Goal: Information Seeking & Learning: Check status

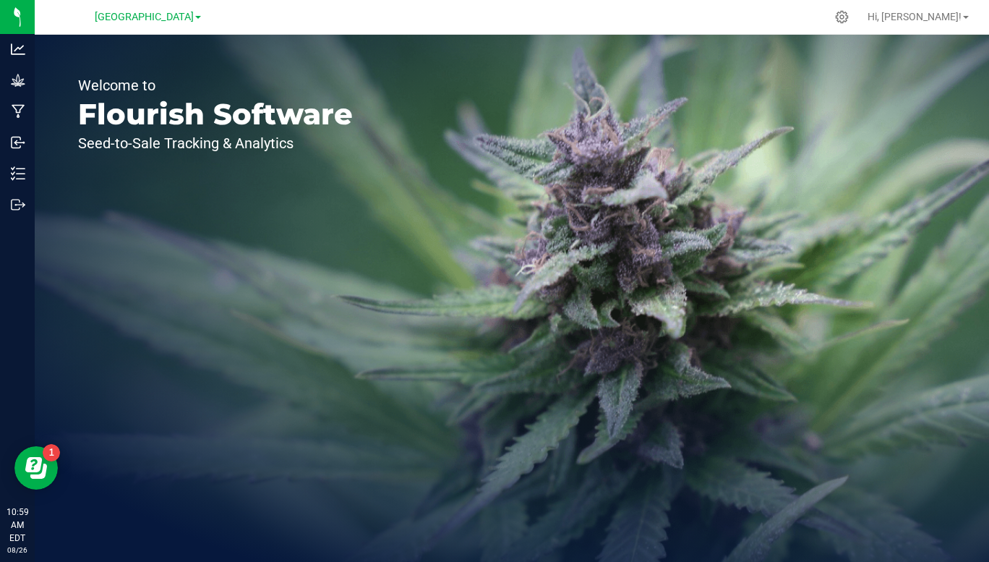
click at [192, 15] on span "[GEOGRAPHIC_DATA]" at bounding box center [144, 17] width 99 height 12
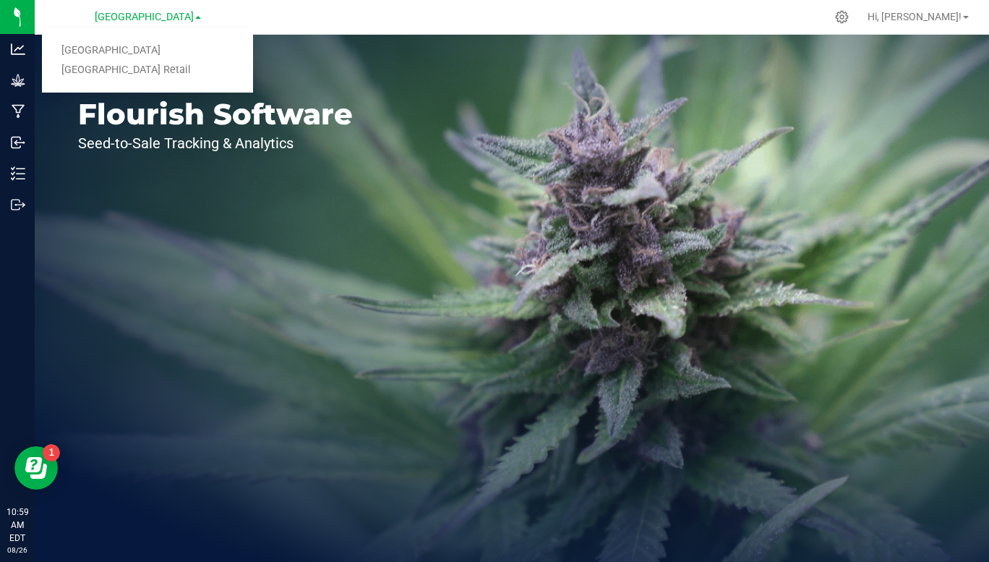
click at [160, 65] on link "[GEOGRAPHIC_DATA] Retail" at bounding box center [147, 71] width 211 height 20
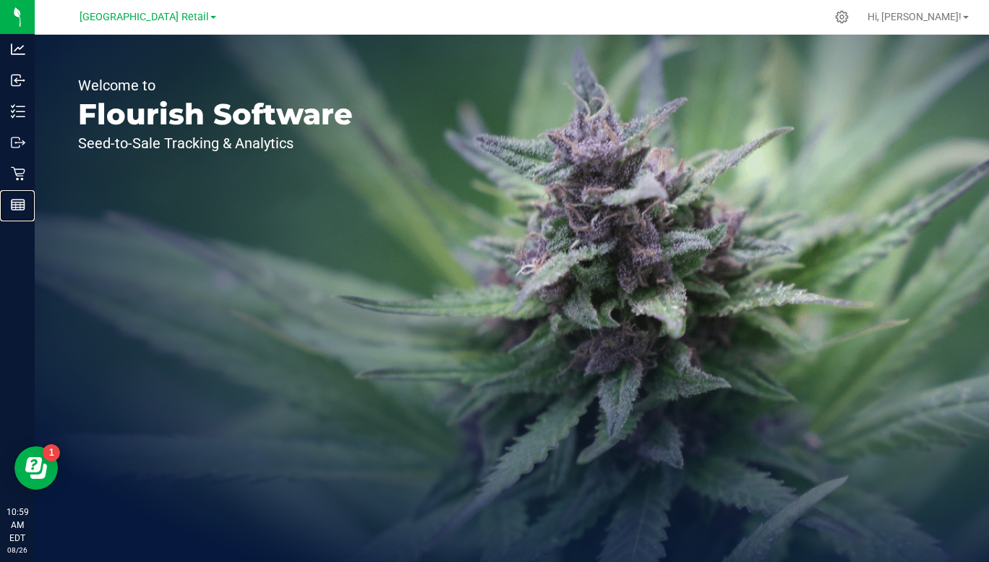
click at [14, 211] on icon at bounding box center [18, 204] width 14 height 14
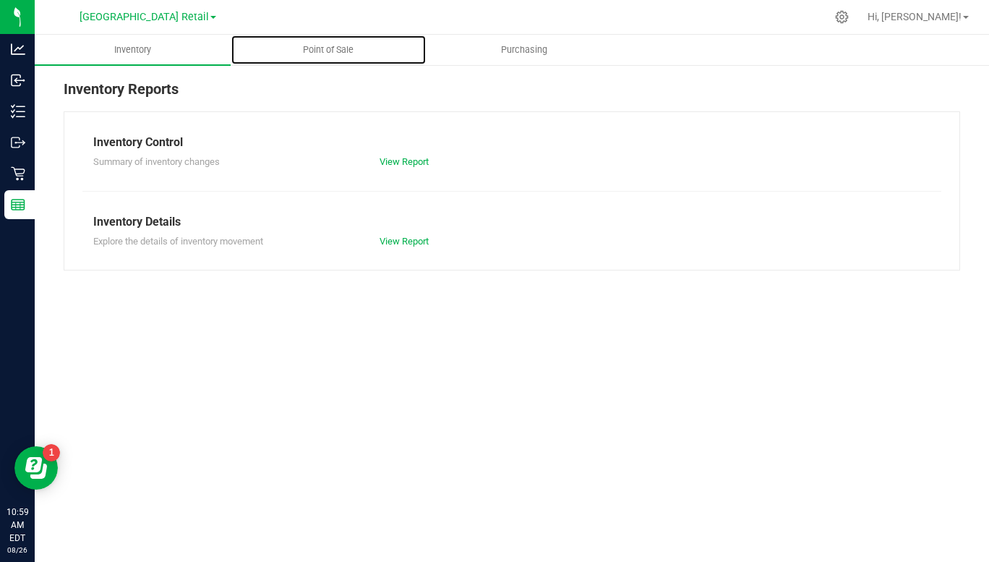
click at [344, 52] on span "Point of Sale" at bounding box center [328, 49] width 90 height 13
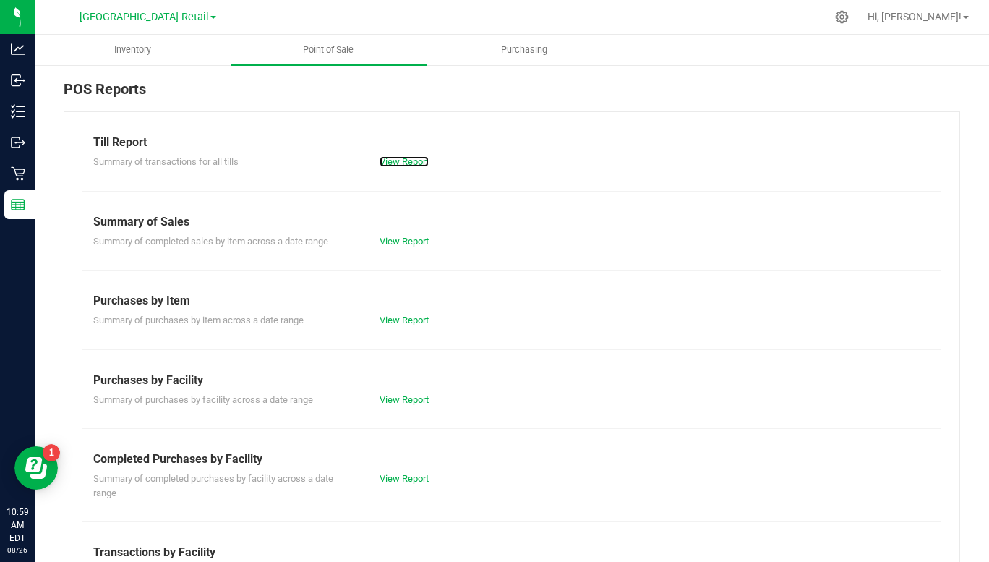
click at [418, 161] on link "View Report" at bounding box center [403, 161] width 49 height 11
